Goal: Transaction & Acquisition: Purchase product/service

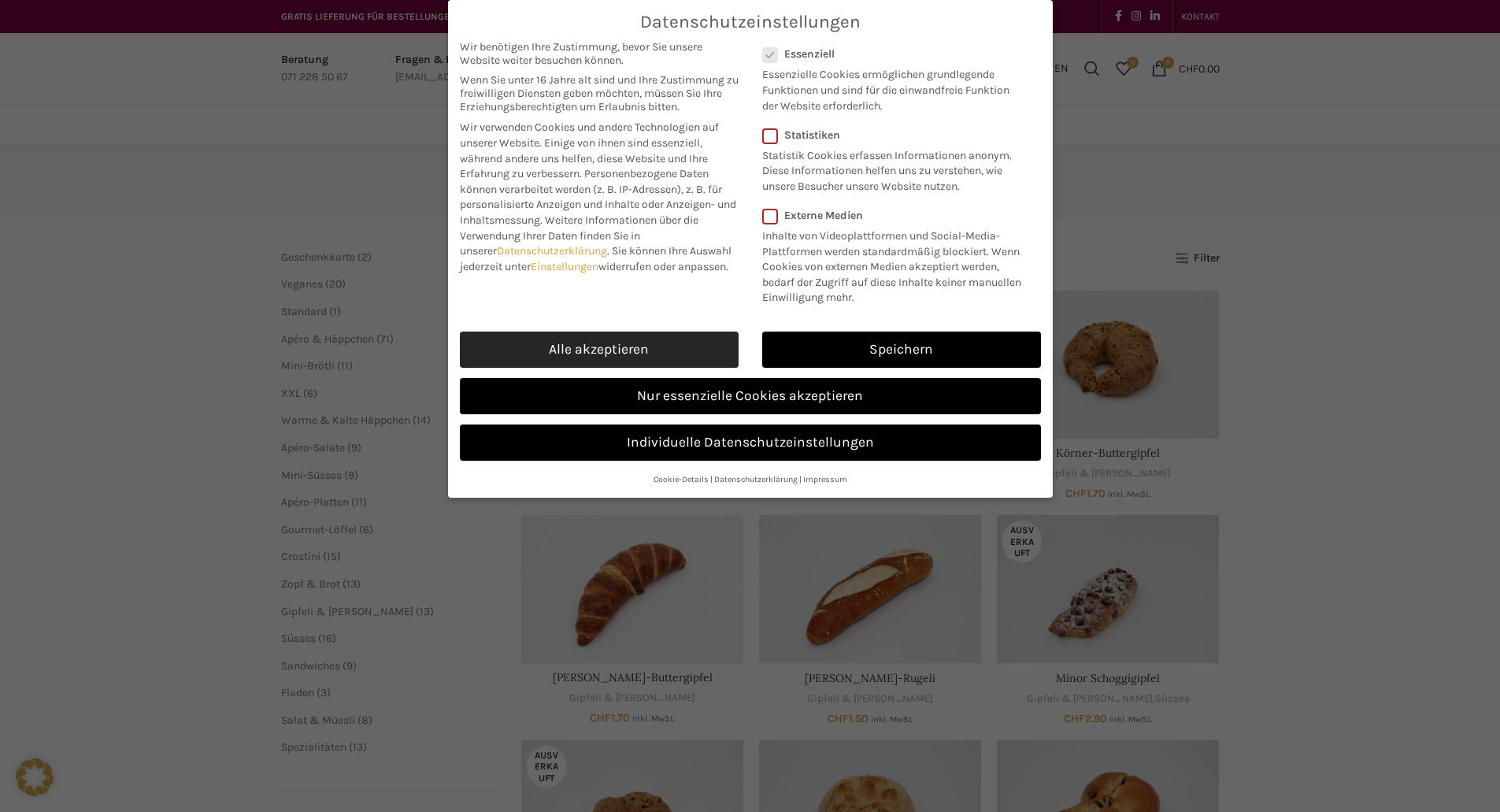
click at [699, 336] on link "Alle akzeptieren" at bounding box center [599, 349] width 279 height 36
checkbox input "true"
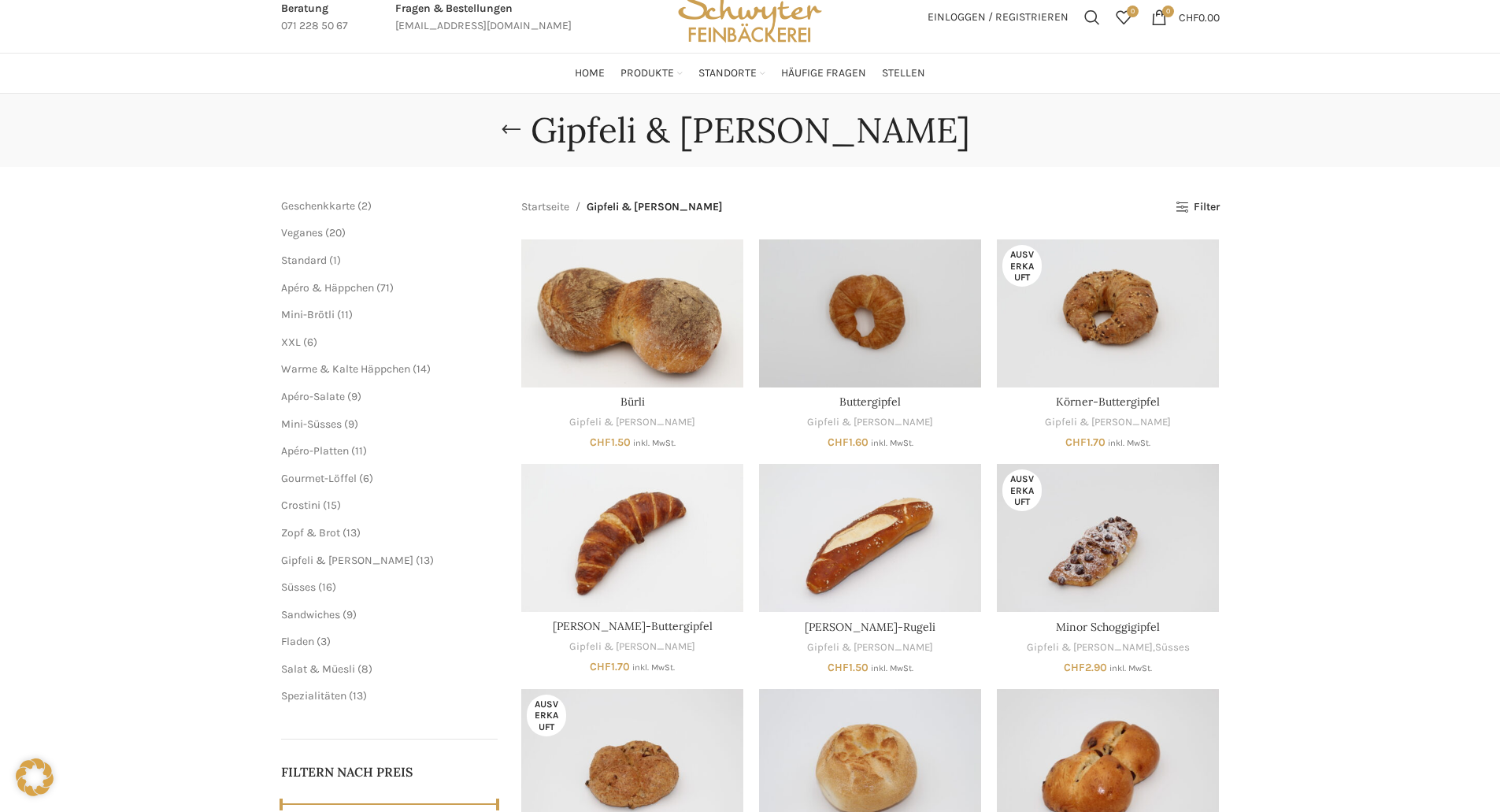
scroll to position [79, 0]
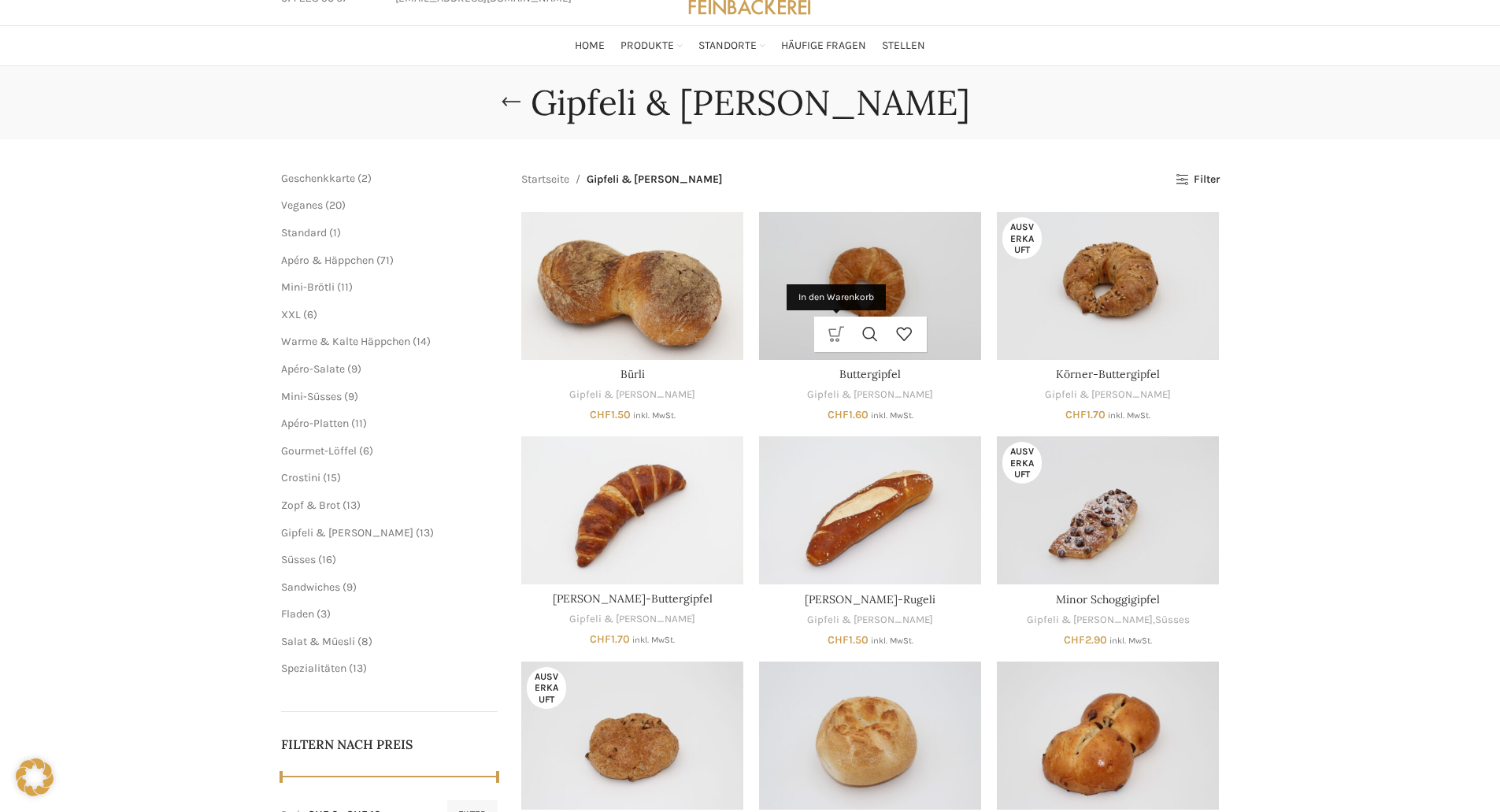
click at [843, 333] on link "In den Warenkorb" at bounding box center [836, 334] width 33 height 35
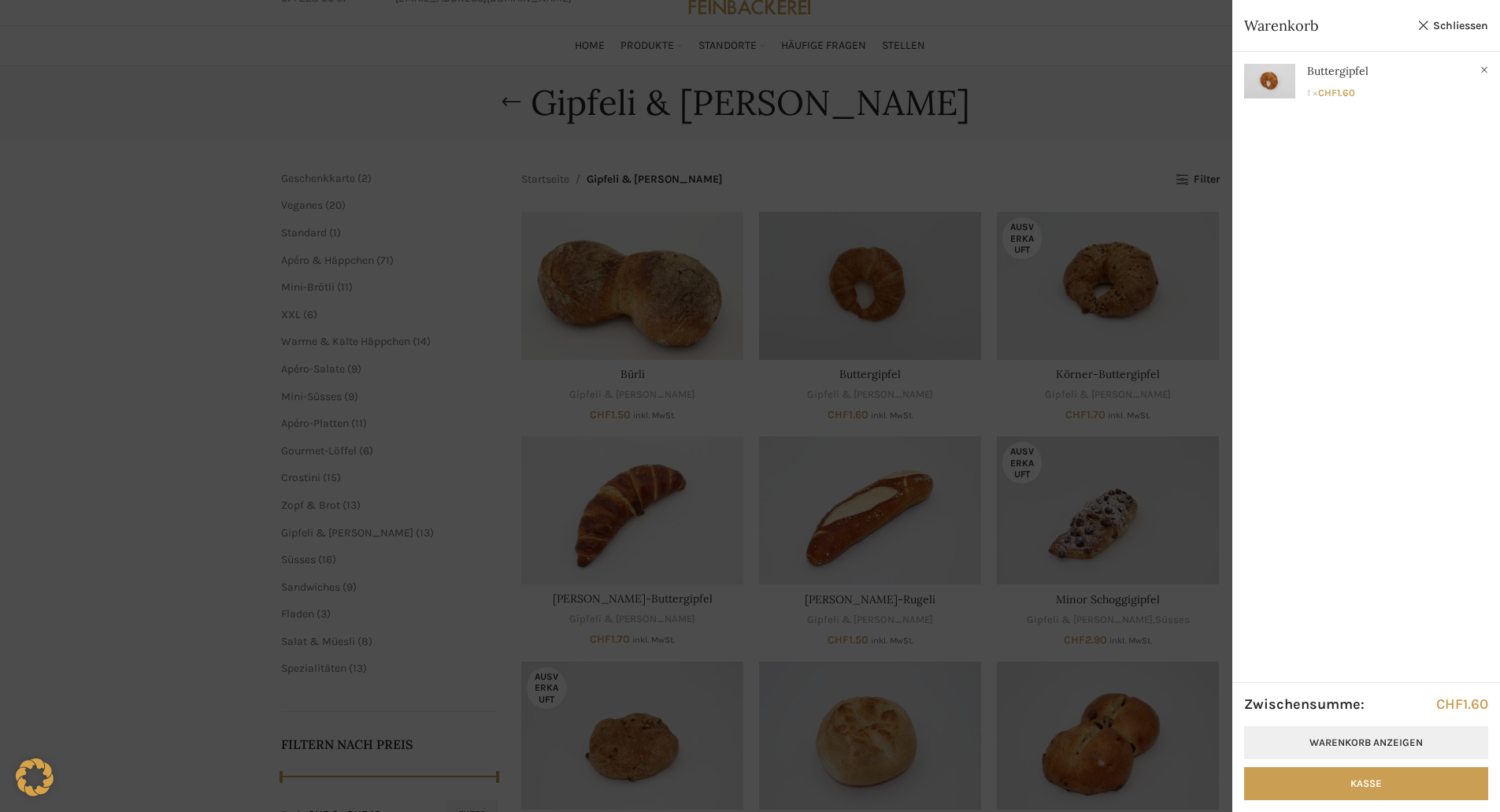
click at [1363, 736] on link "Warenkorb anzeigen" at bounding box center [1366, 742] width 244 height 33
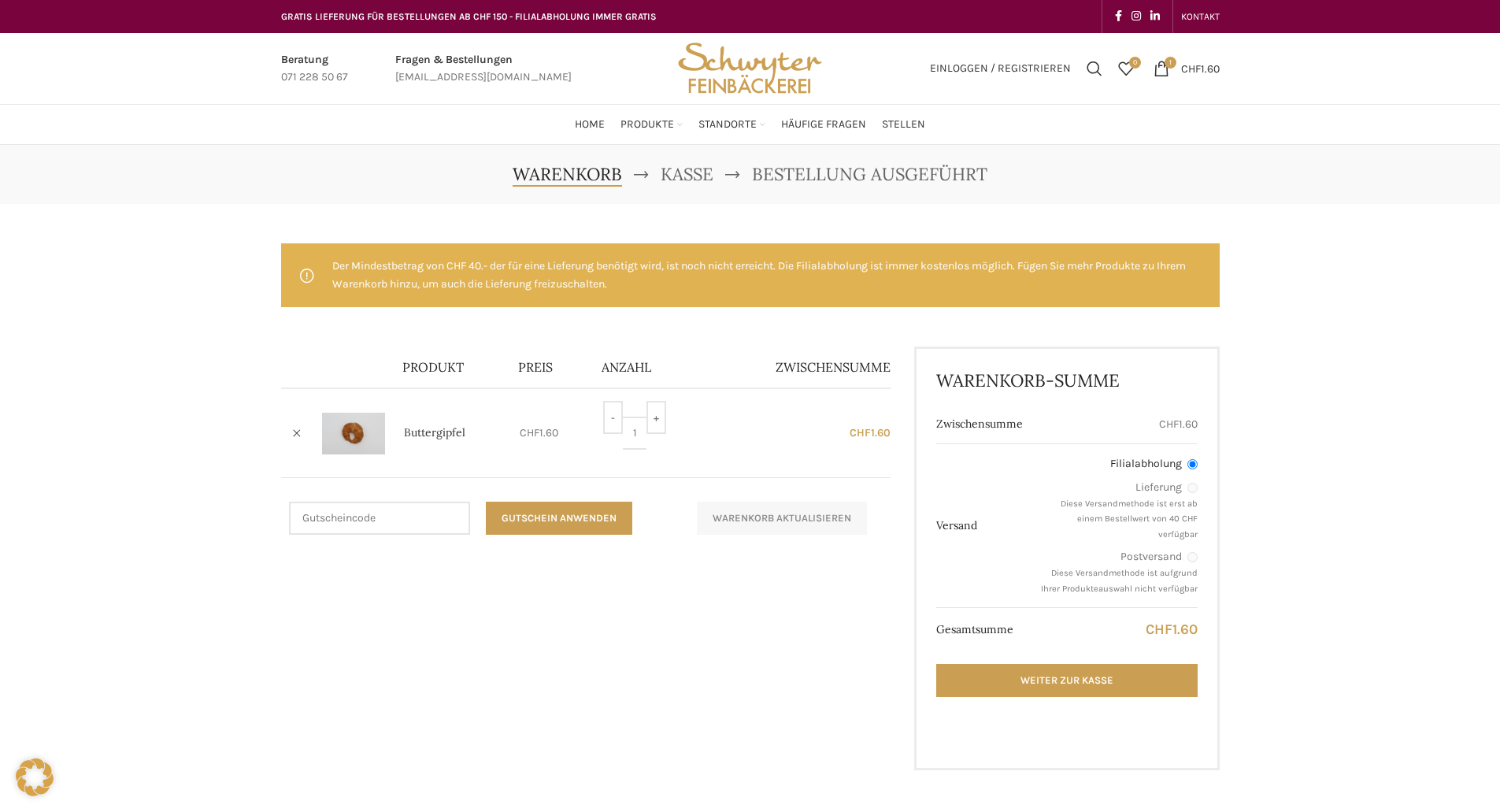
click at [1195, 493] on label "Lieferung" at bounding box center [1119, 488] width 157 height 15
click at [294, 423] on link "×" at bounding box center [297, 433] width 24 height 24
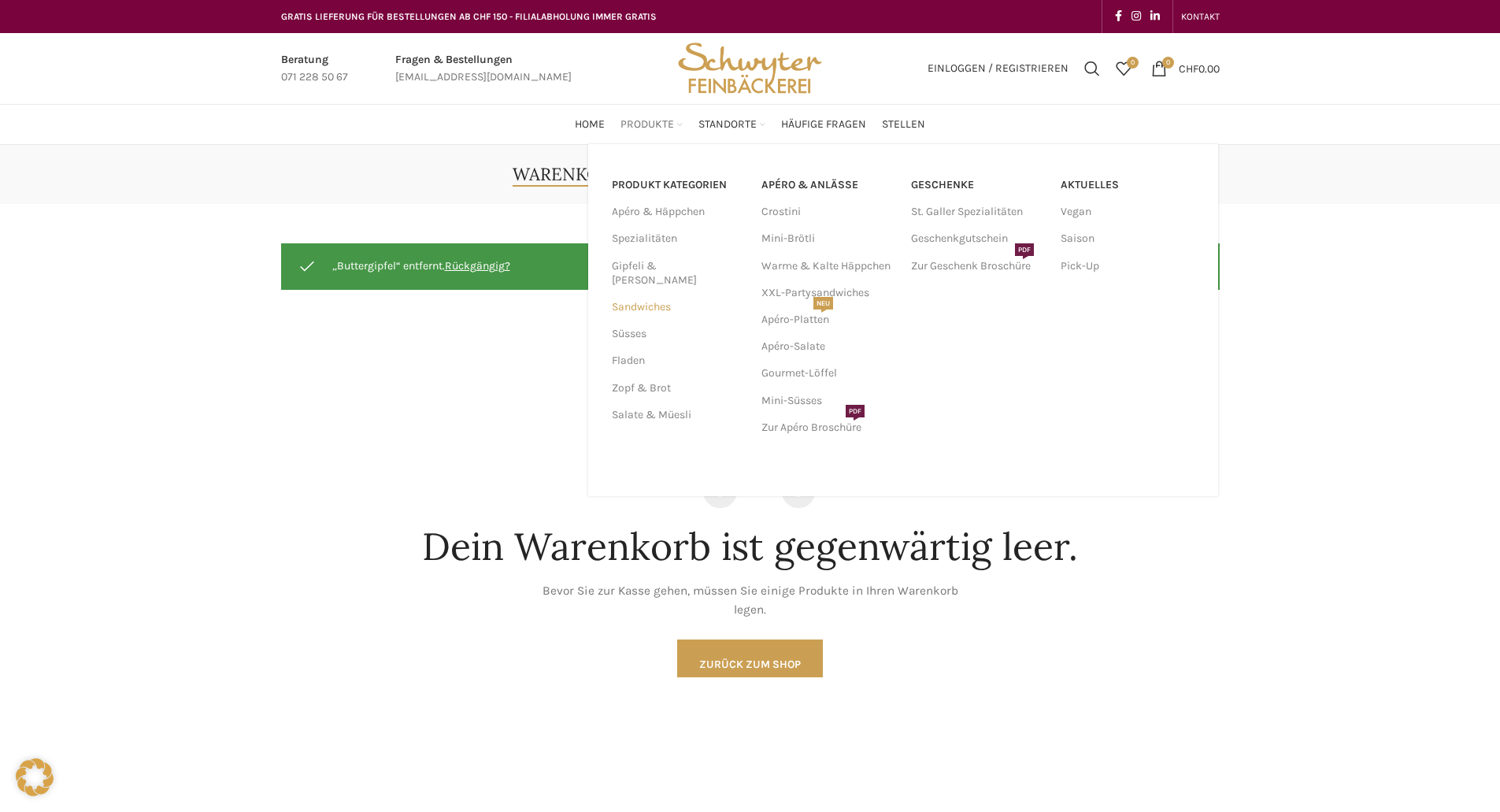
click at [671, 294] on link "Sandwiches" at bounding box center [677, 306] width 131 height 27
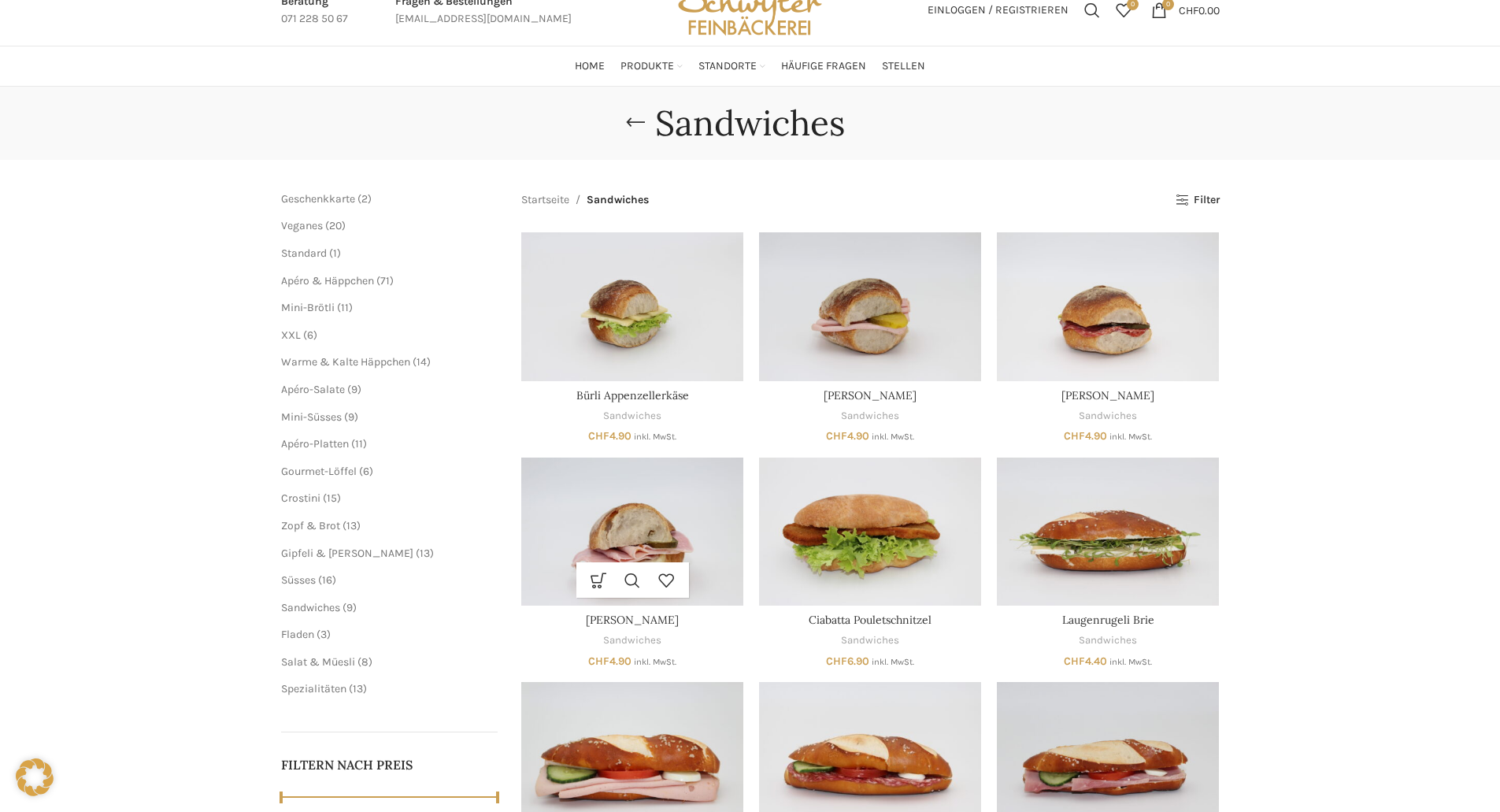
scroll to position [157, 0]
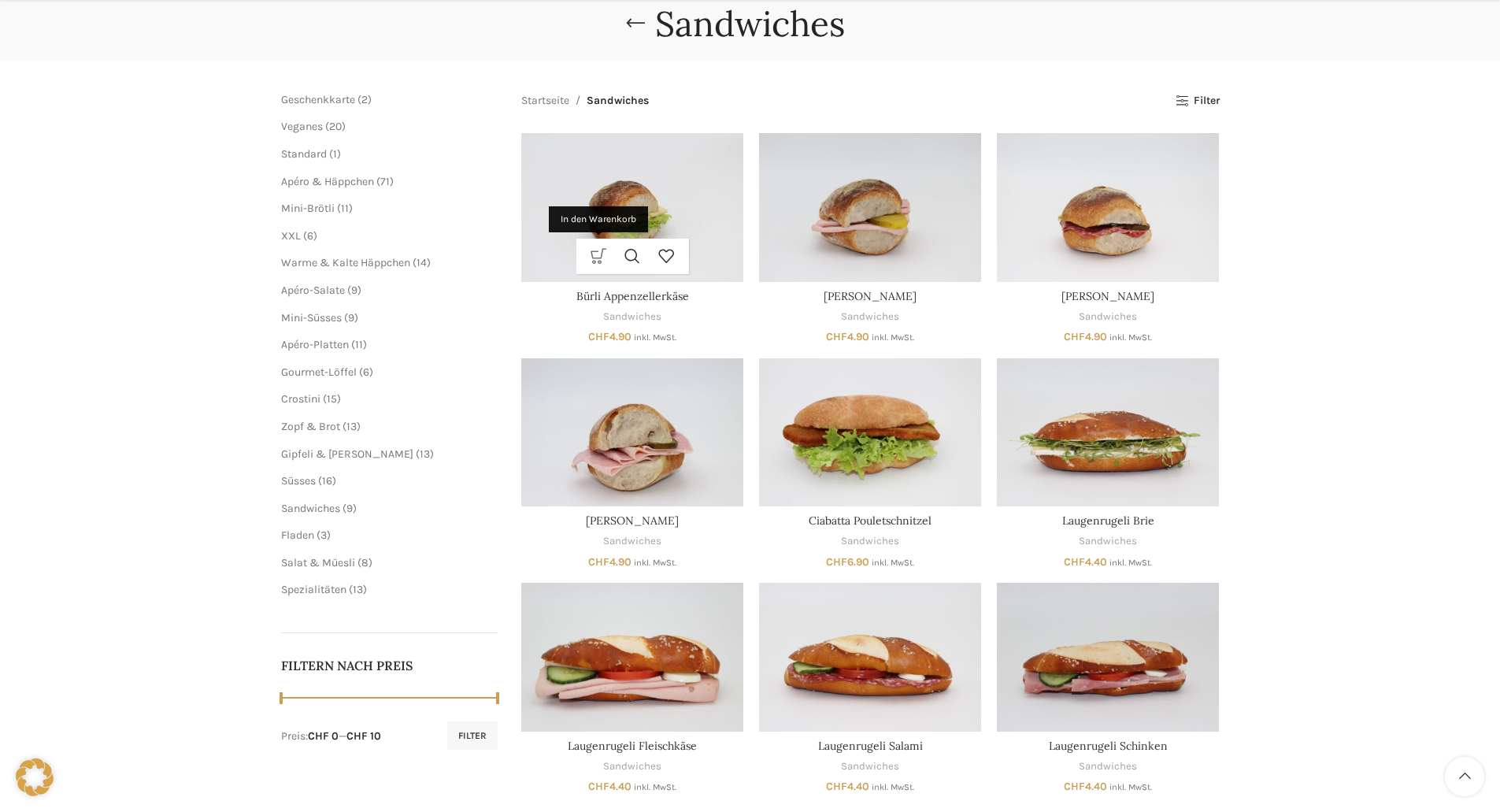
click at [592, 257] on link "In den Warenkorb" at bounding box center [598, 256] width 33 height 35
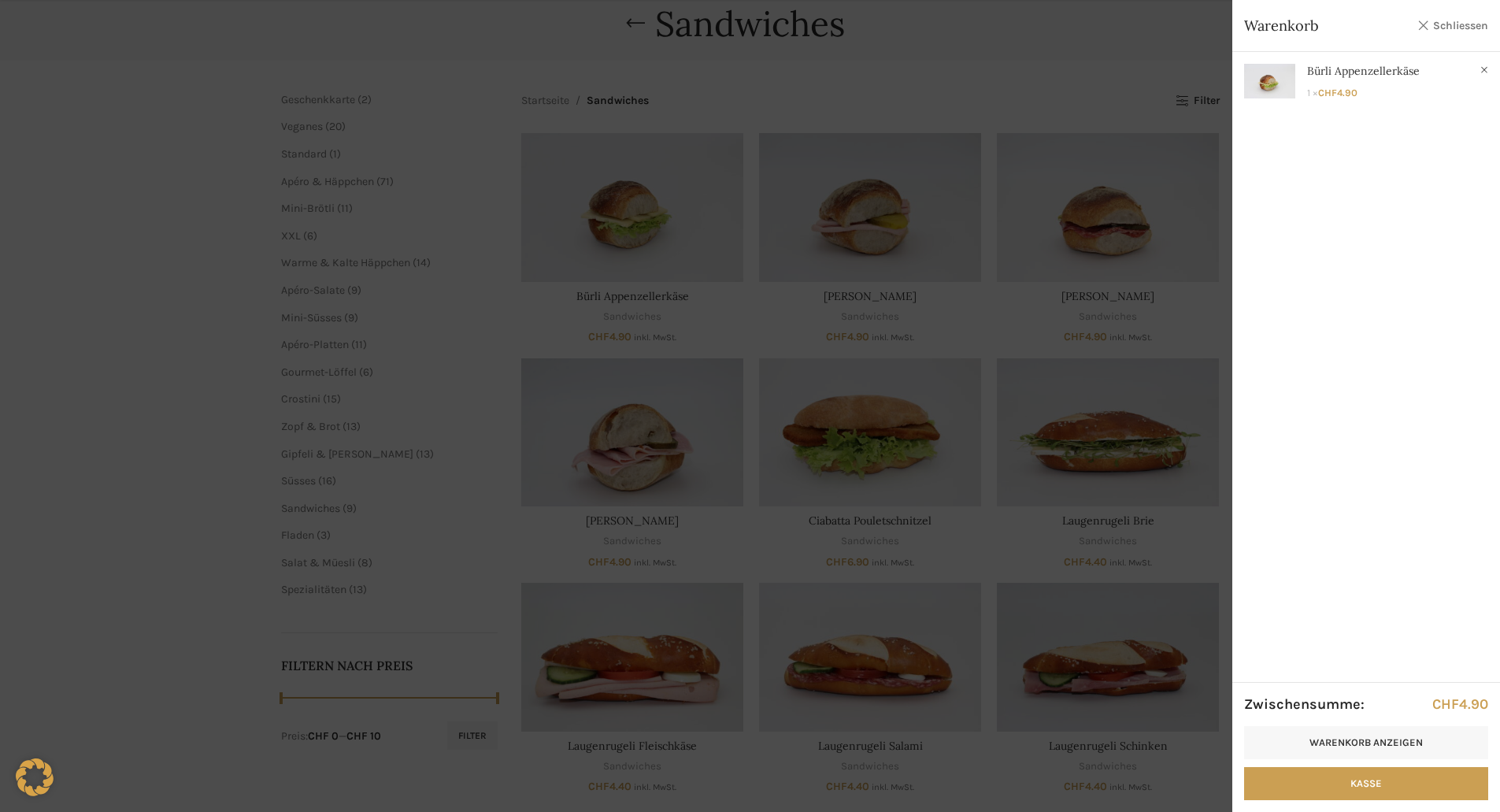
click at [1448, 33] on link "Schliessen" at bounding box center [1453, 25] width 71 height 20
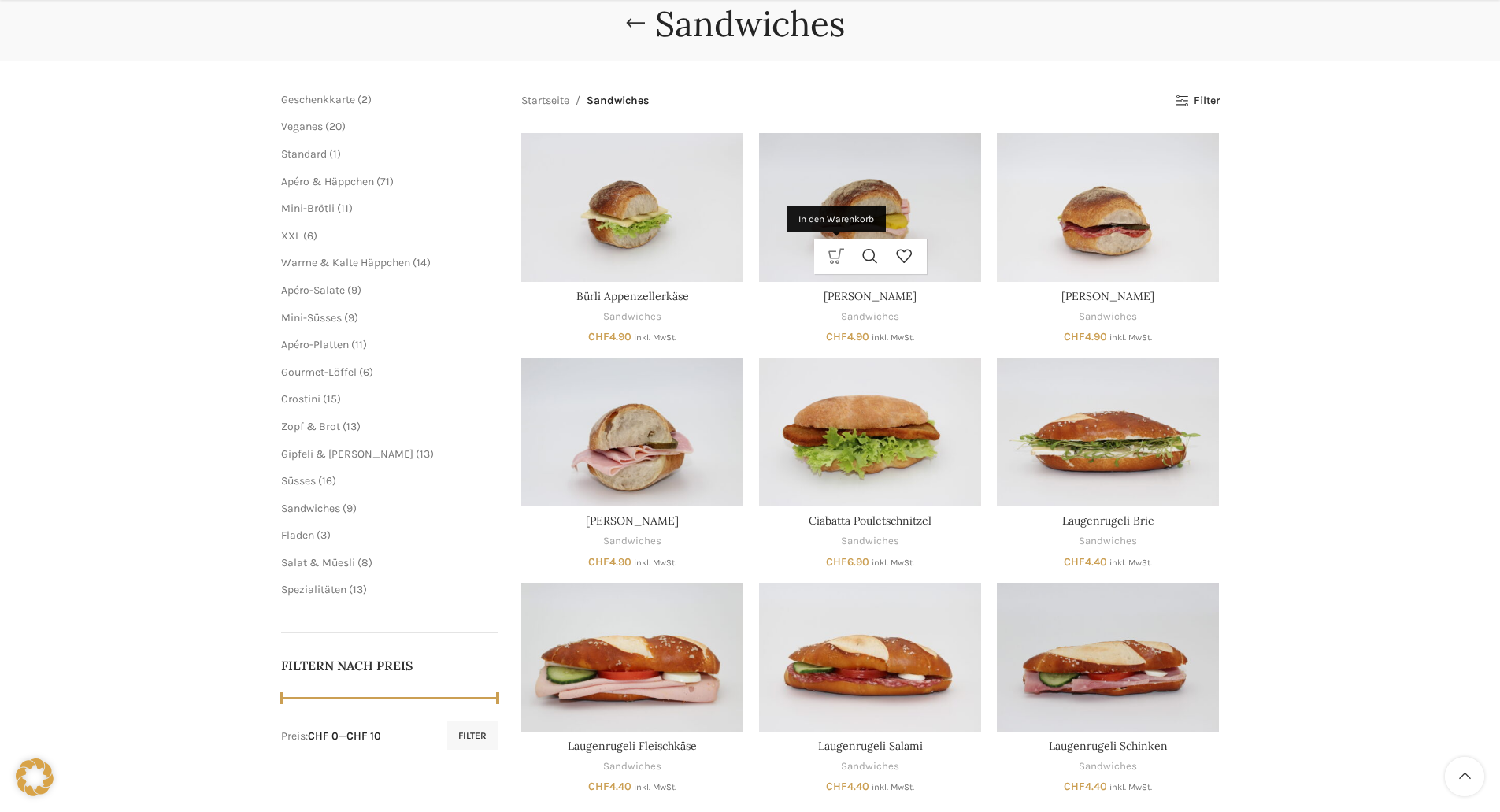
click at [829, 261] on link "In den Warenkorb" at bounding box center [836, 256] width 33 height 35
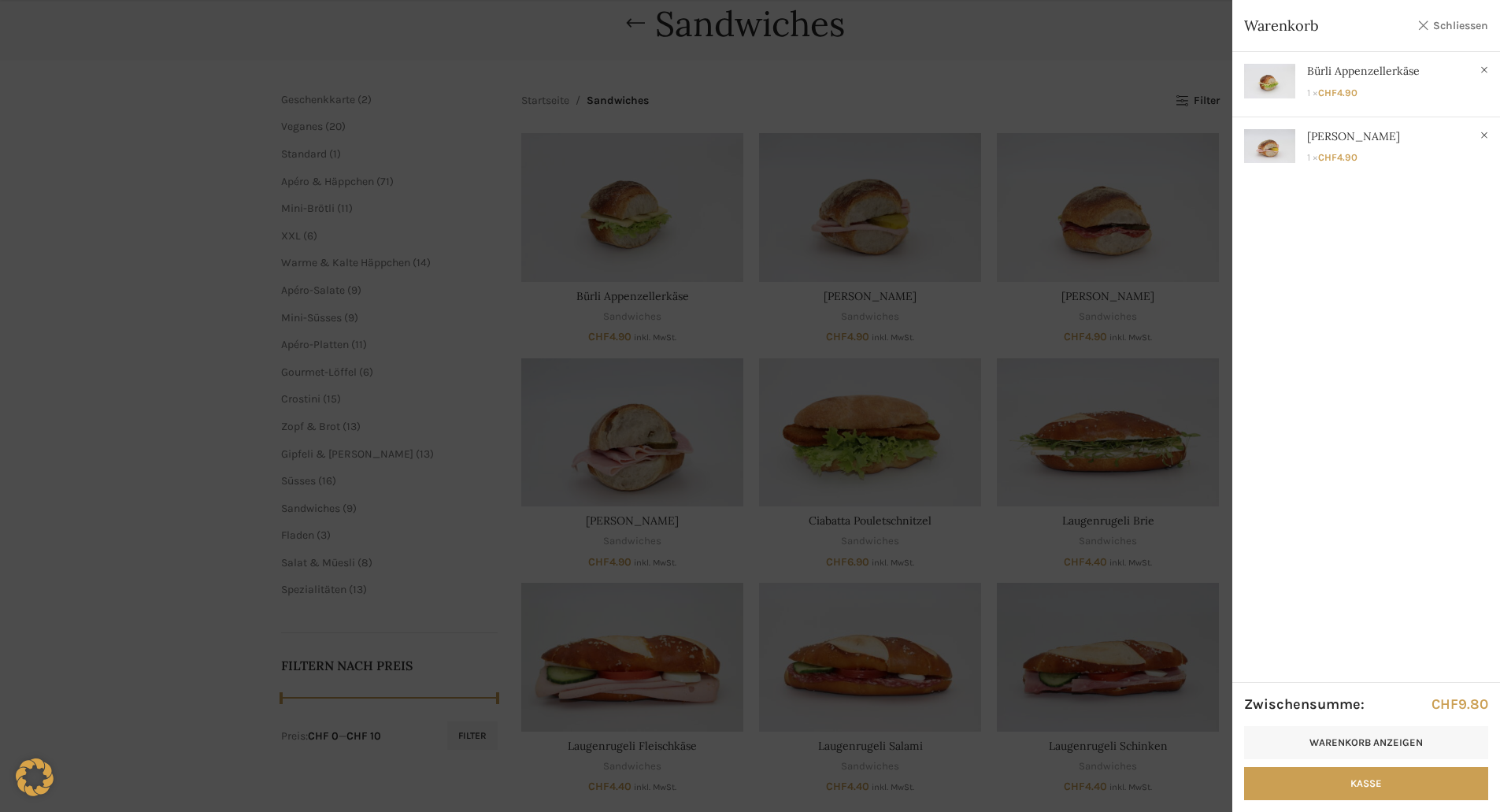
click at [1464, 25] on link "Schliessen" at bounding box center [1453, 25] width 71 height 20
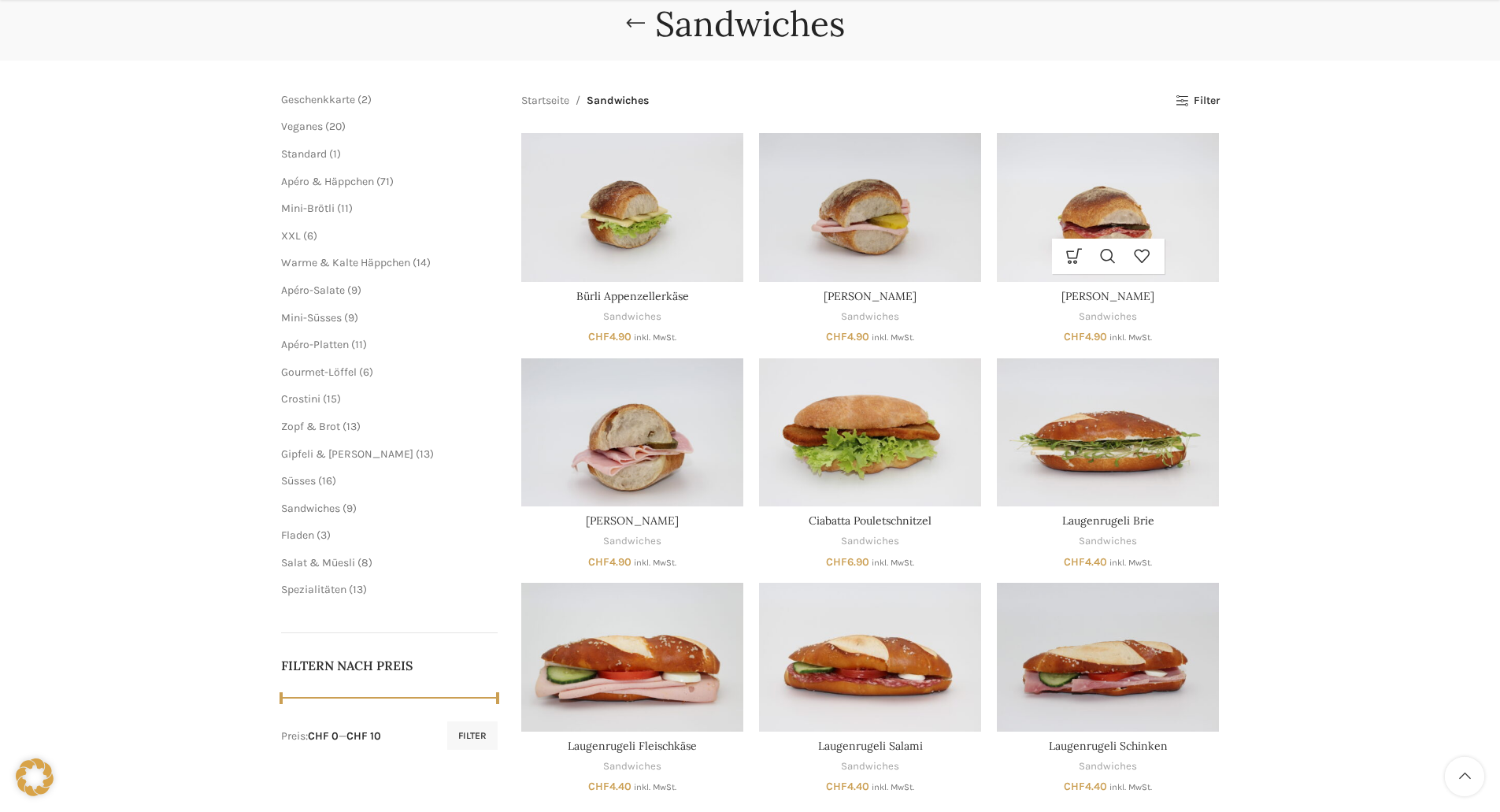
scroll to position [236, 0]
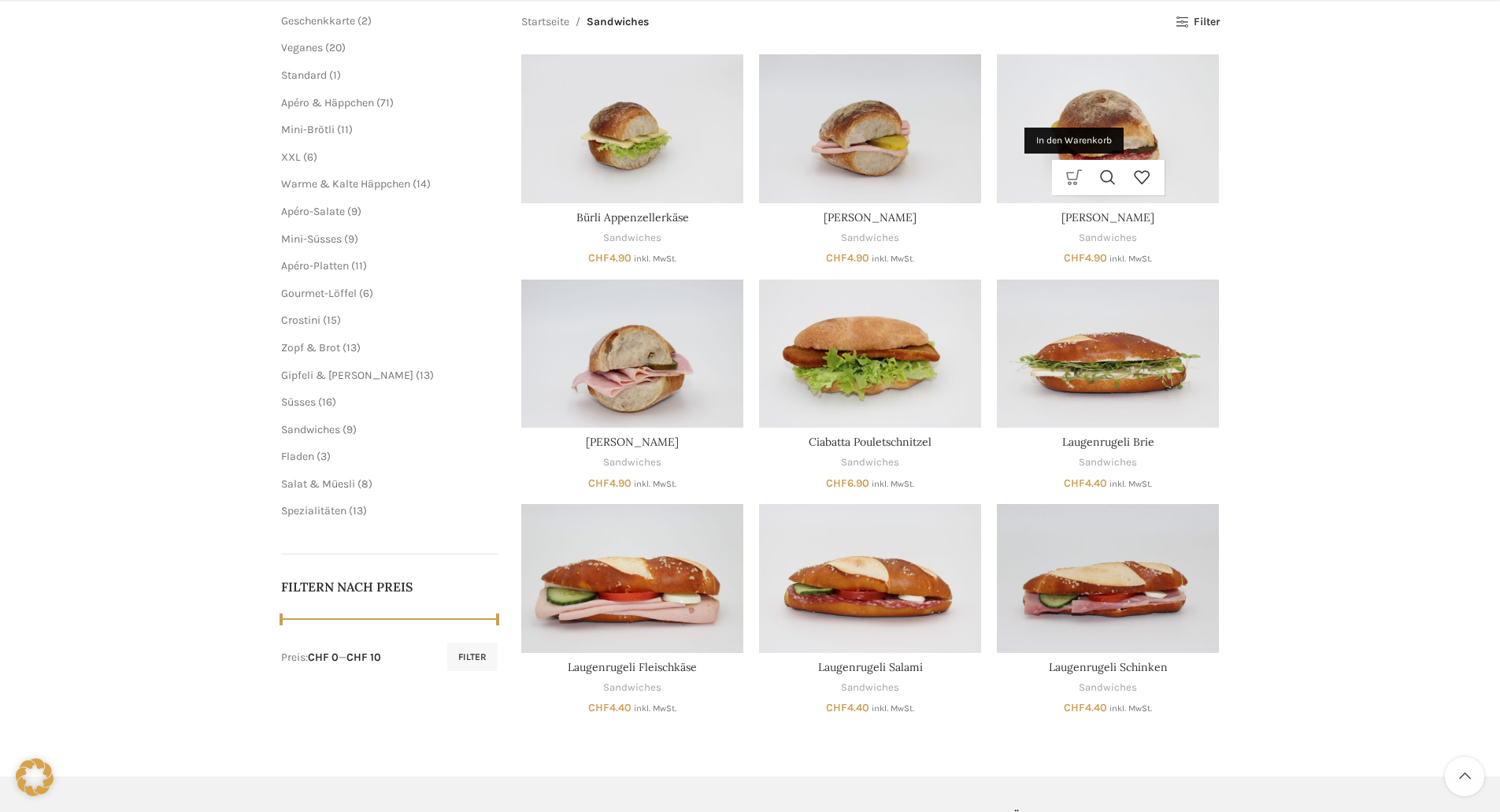
click at [1073, 178] on link "In den Warenkorb" at bounding box center [1074, 177] width 33 height 35
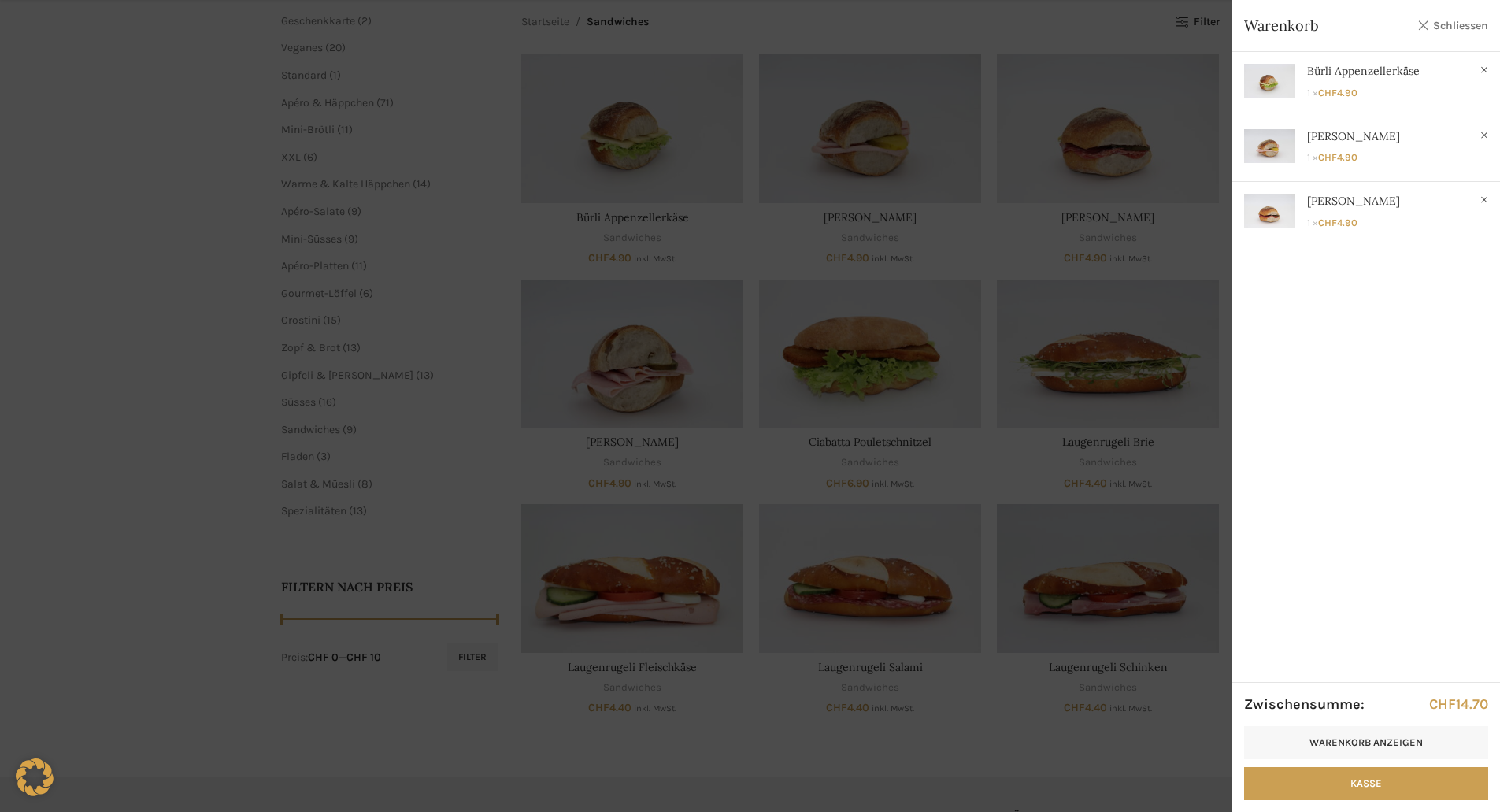
click at [1457, 26] on link "Schliessen" at bounding box center [1453, 25] width 71 height 20
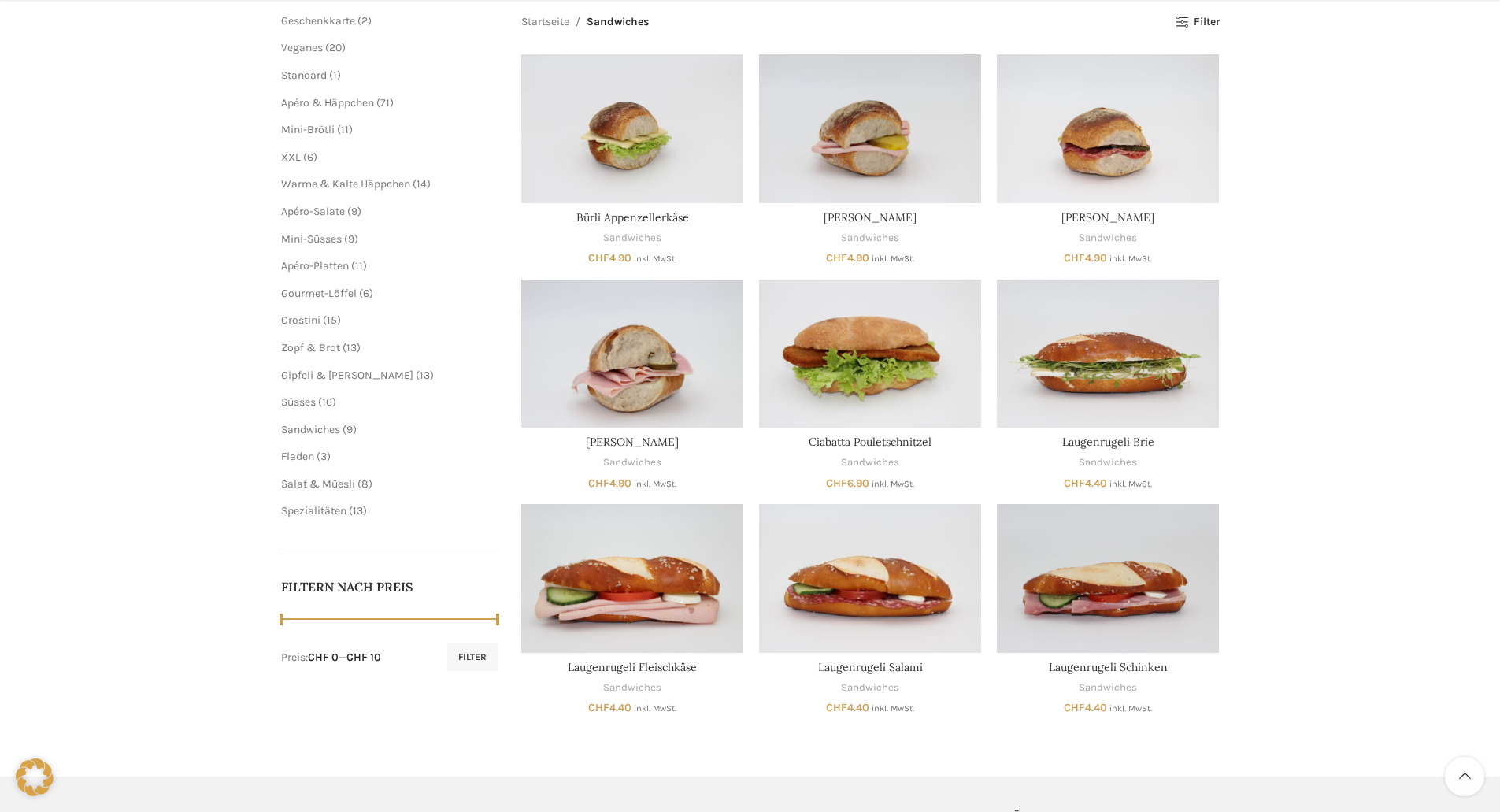
scroll to position [315, 0]
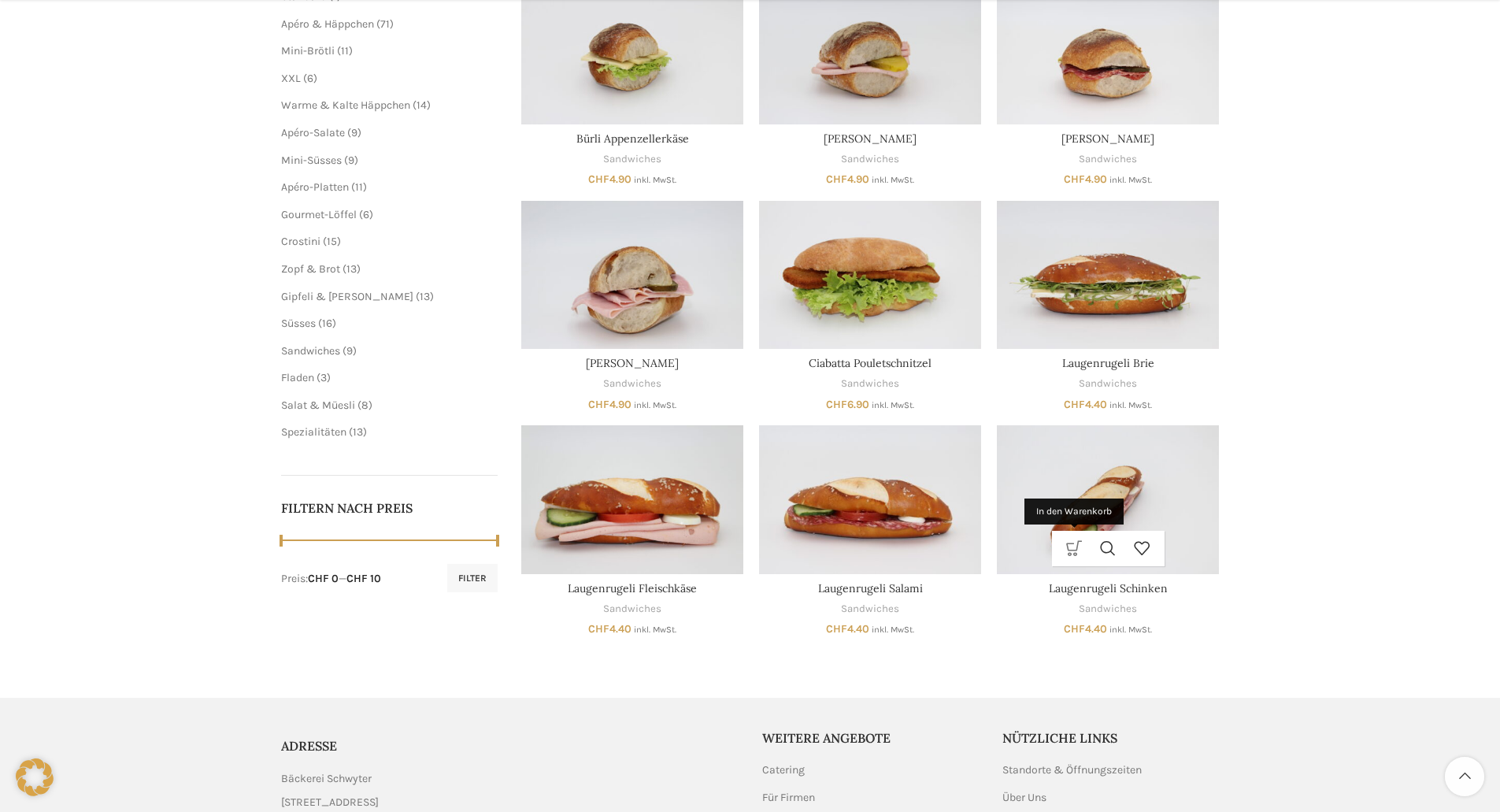
click at [1068, 551] on link "In den Warenkorb" at bounding box center [1074, 548] width 33 height 35
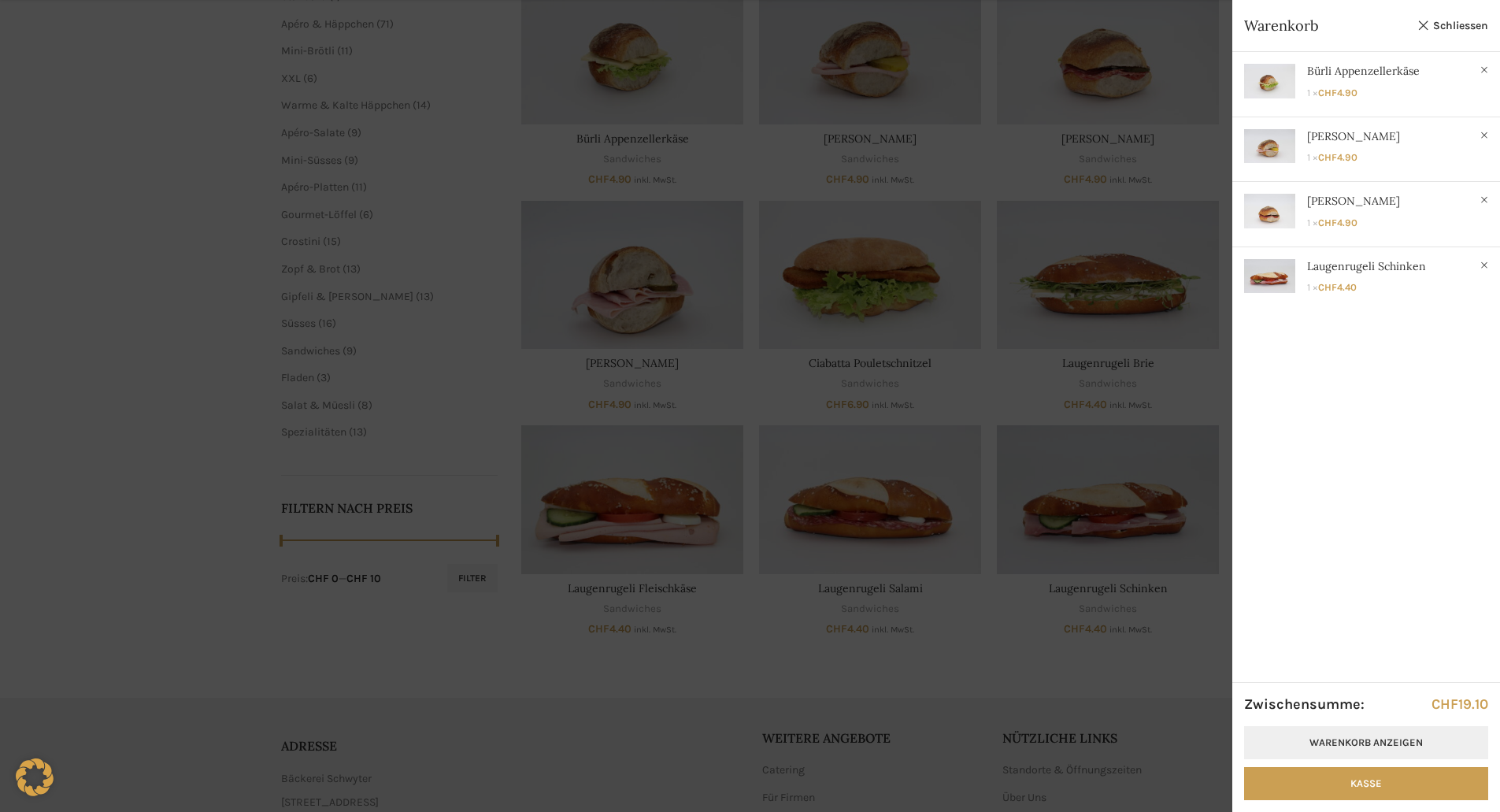
click at [1364, 736] on link "Warenkorb anzeigen" at bounding box center [1366, 742] width 244 height 33
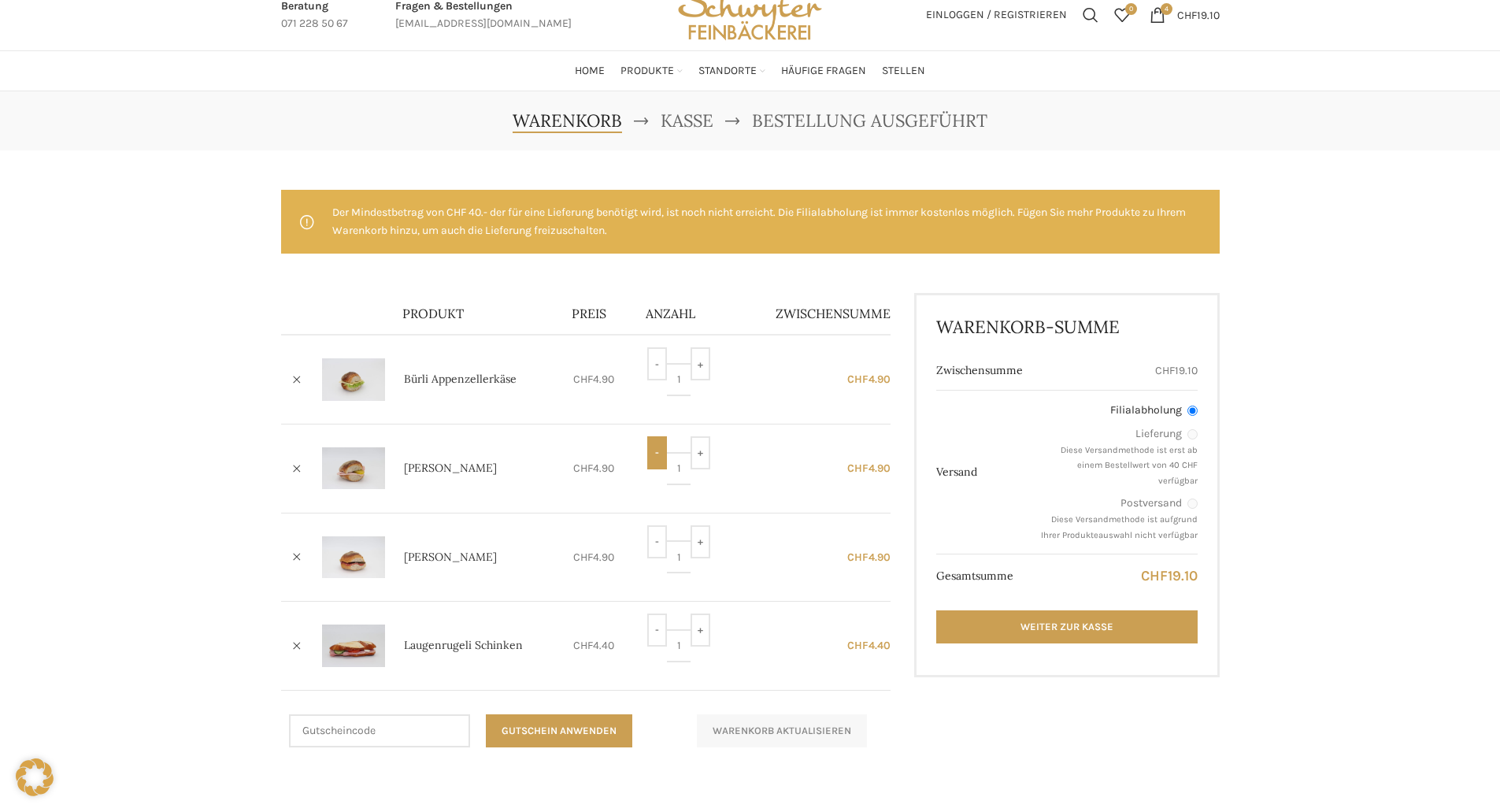
scroll to position [79, 0]
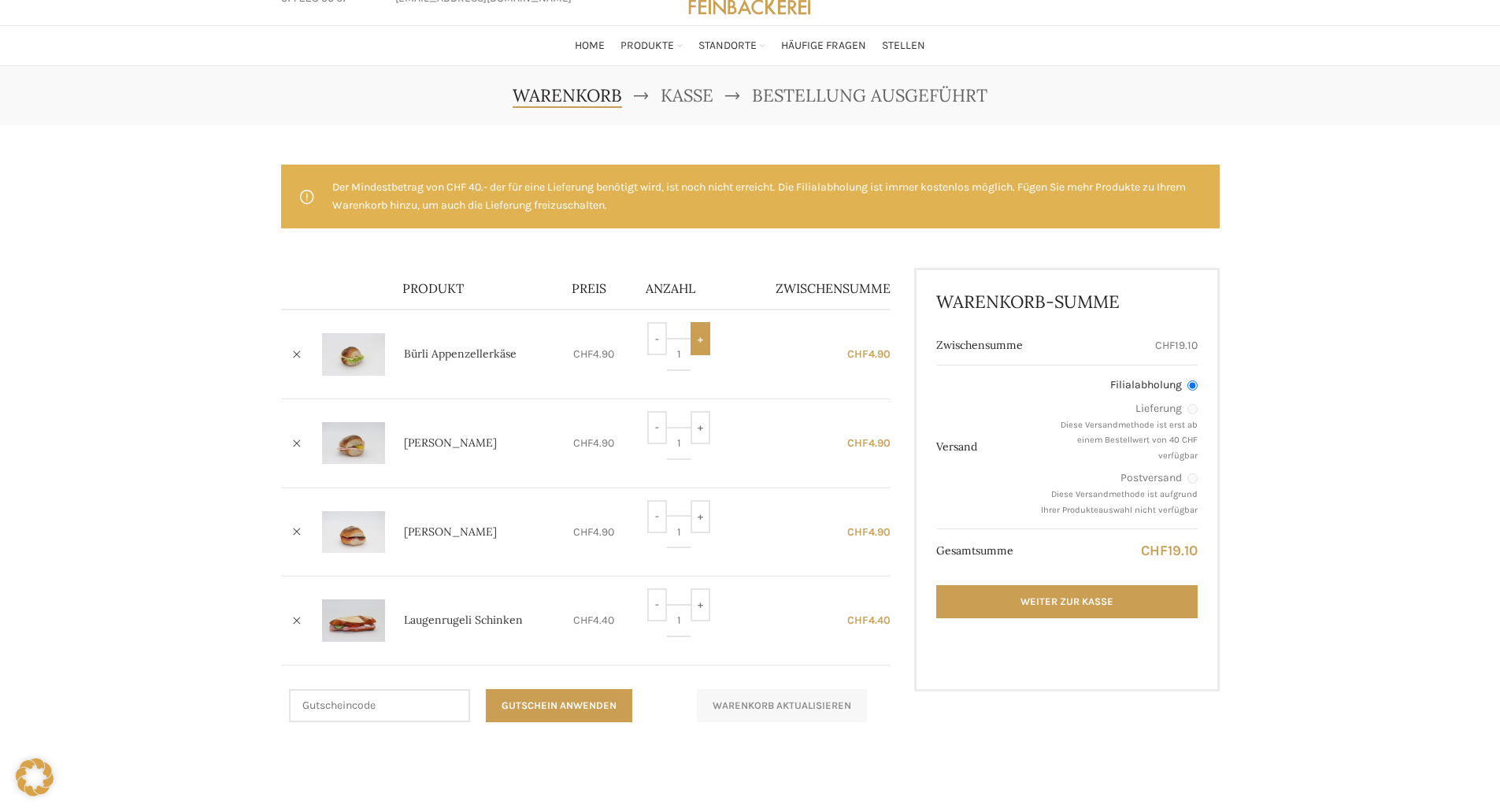
click at [707, 338] on input "+" at bounding box center [700, 338] width 20 height 33
type input "2"
click at [703, 430] on input "+" at bounding box center [700, 427] width 20 height 33
type input "3"
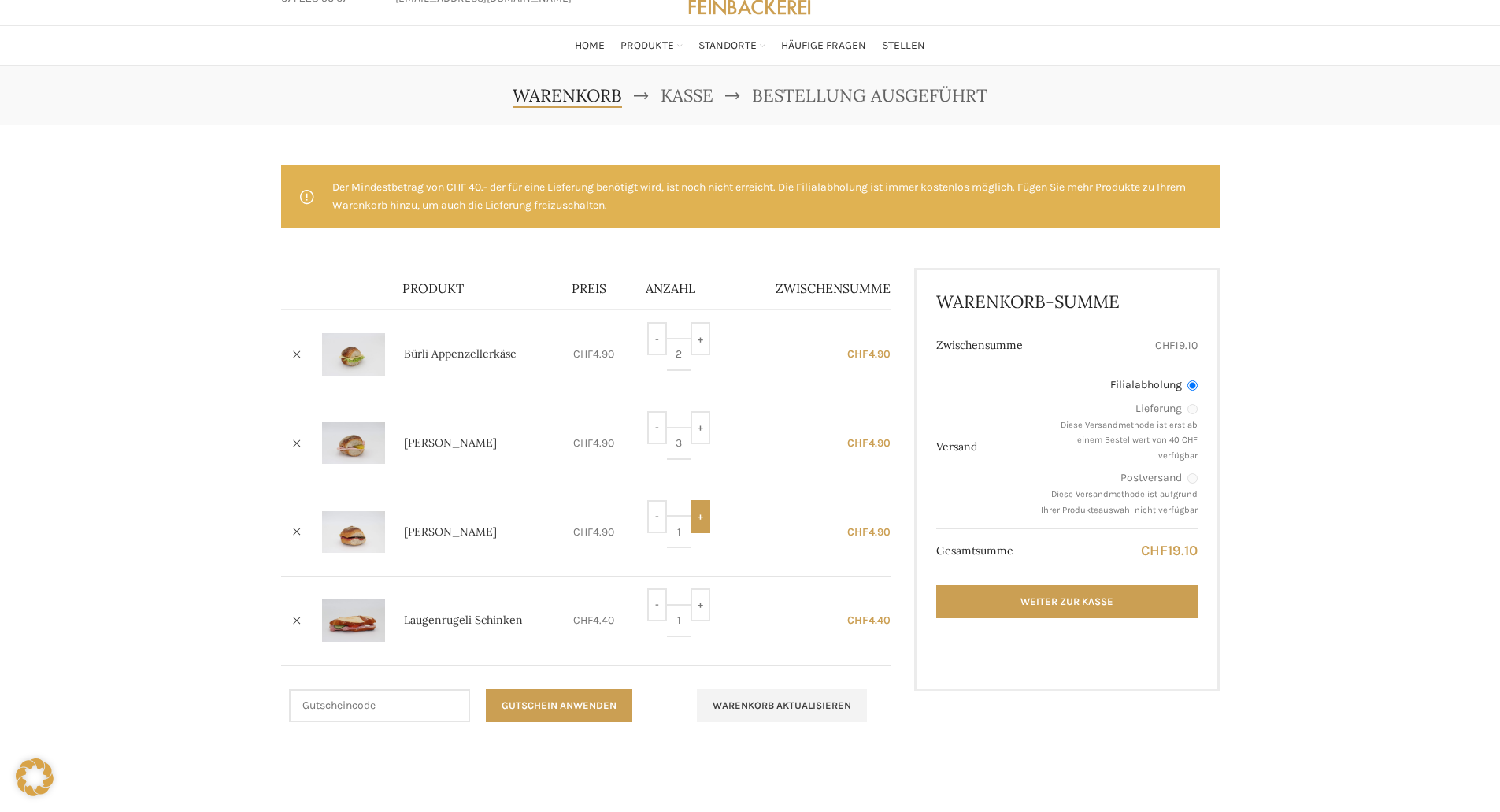
click at [704, 518] on input "+" at bounding box center [700, 516] width 20 height 33
type input "3"
click at [702, 597] on input "+" at bounding box center [700, 604] width 20 height 33
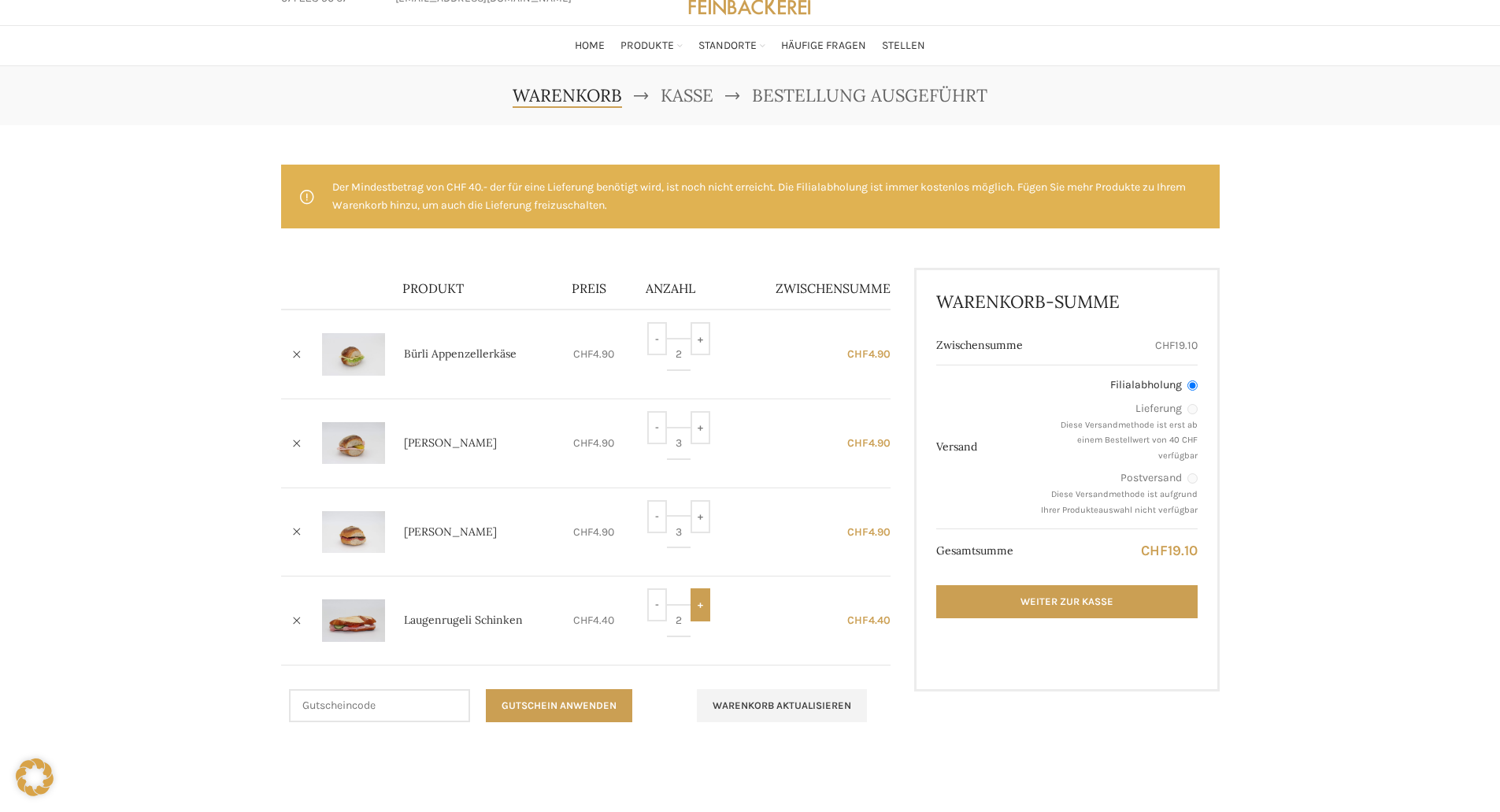
type input "3"
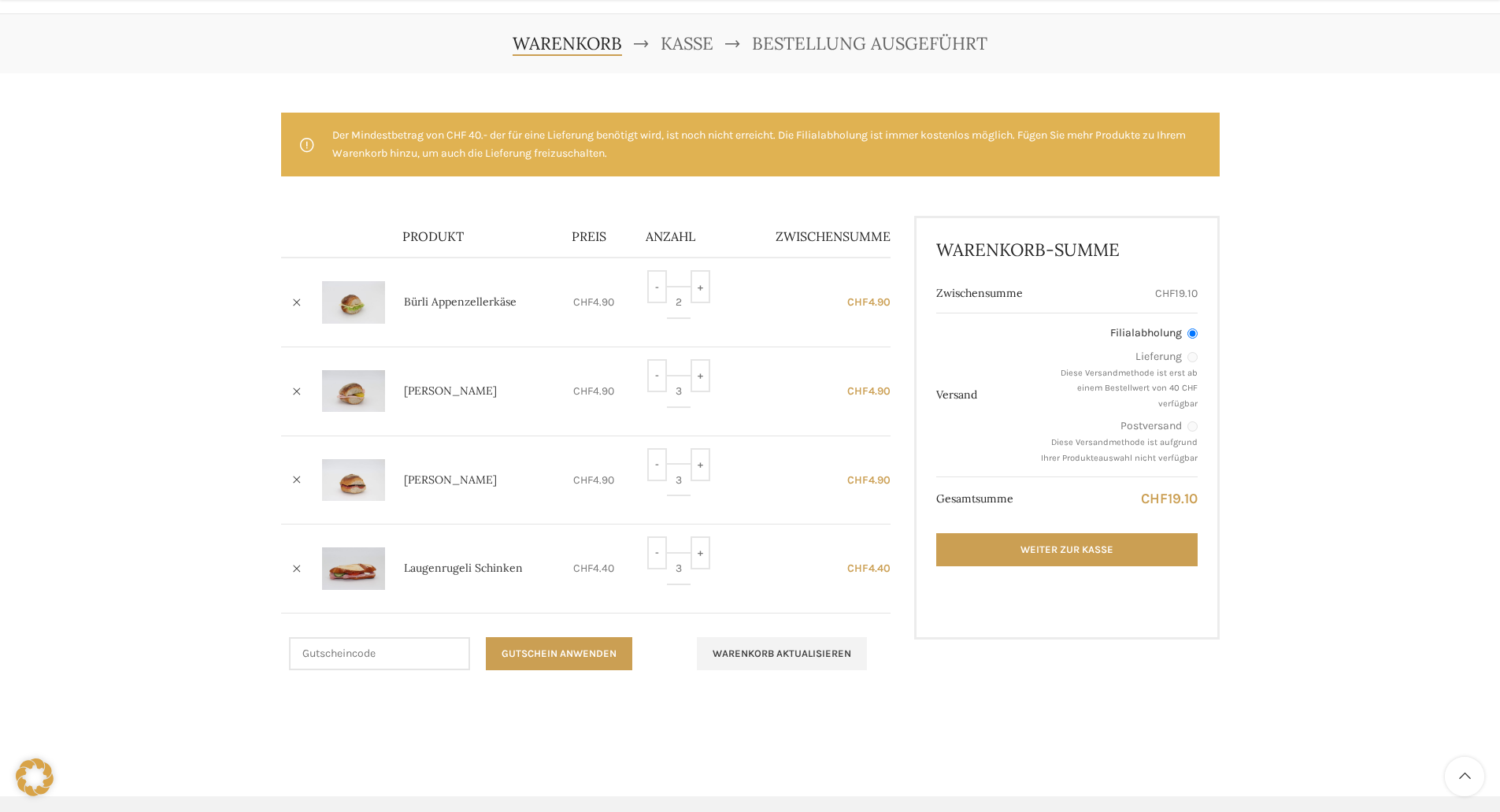
scroll to position [157, 0]
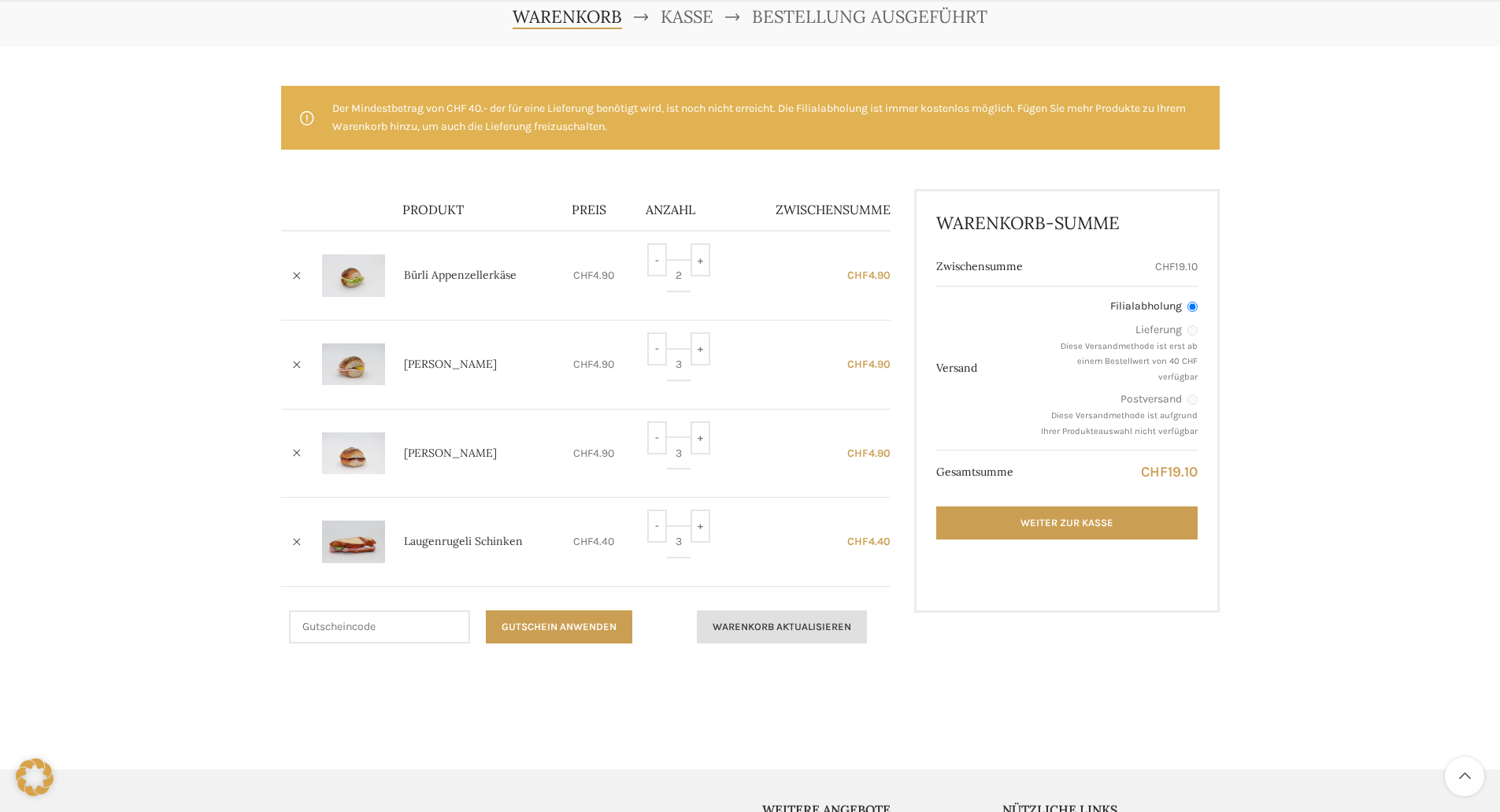
click at [798, 630] on button "Warenkorb aktualisieren" at bounding box center [782, 627] width 170 height 33
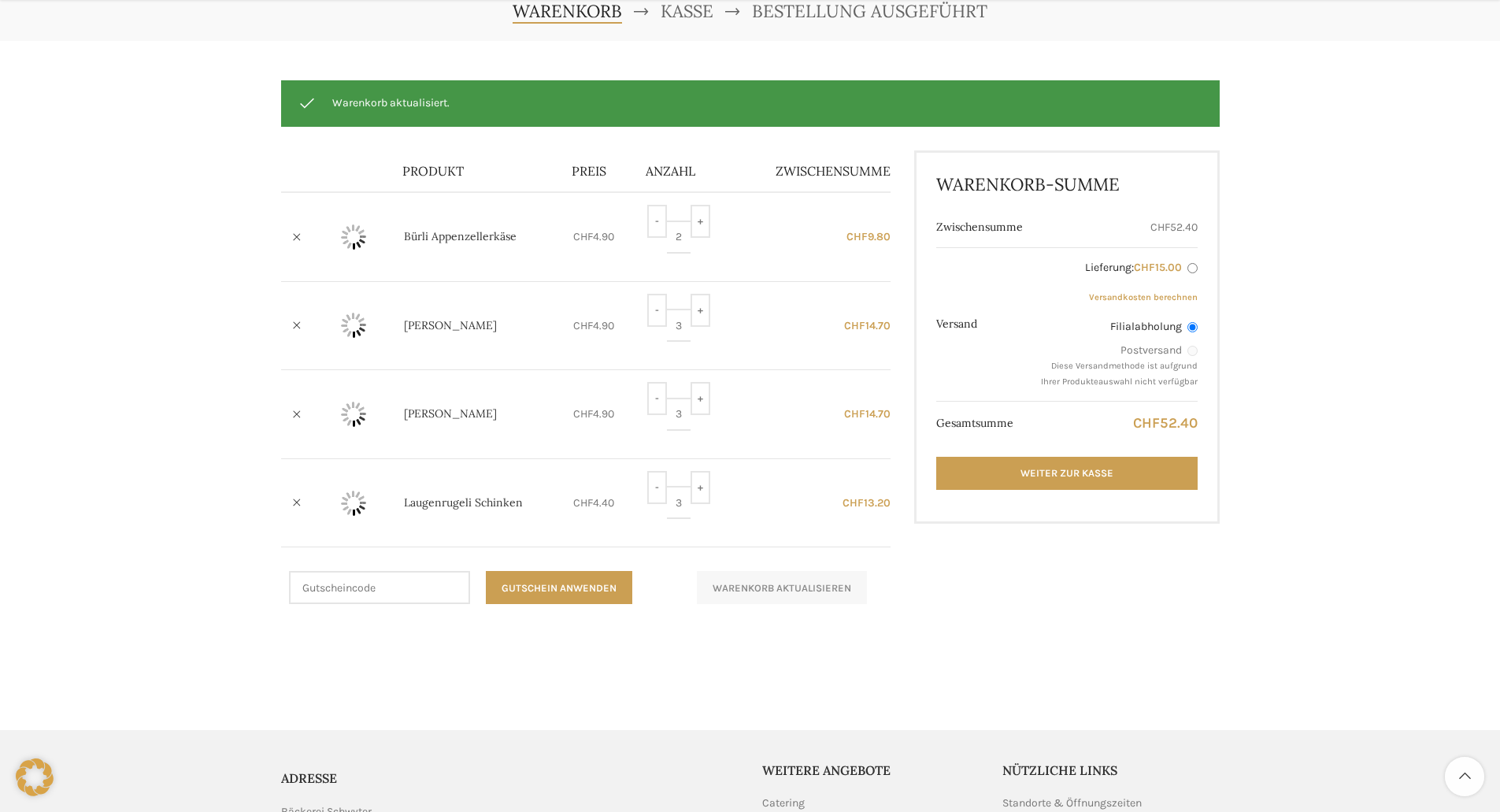
scroll to position [165, 0]
